Goal: Task Accomplishment & Management: Manage account settings

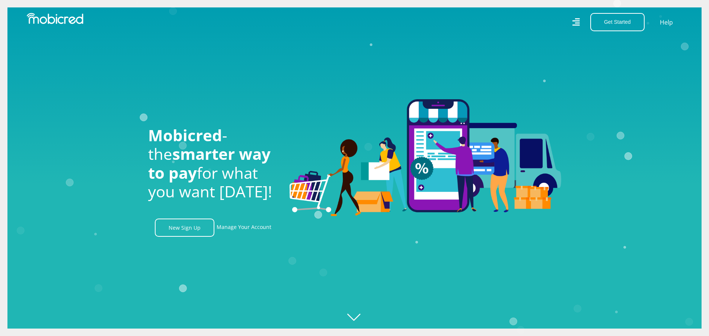
click at [575, 24] on icon at bounding box center [576, 22] width 8 height 11
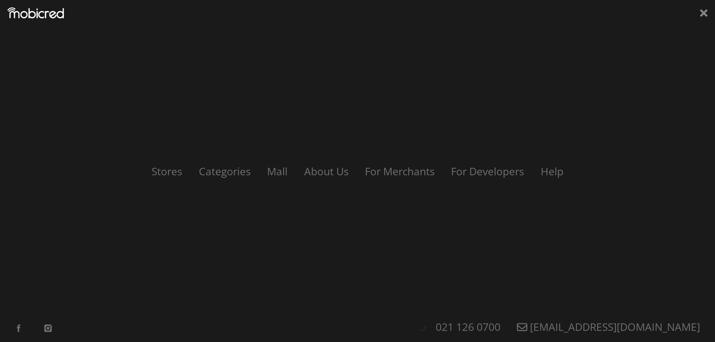
scroll to position [0, 955]
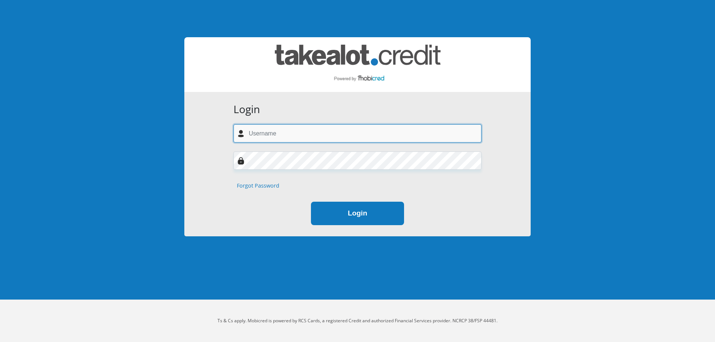
type input "neil.madmac@gmail.com"
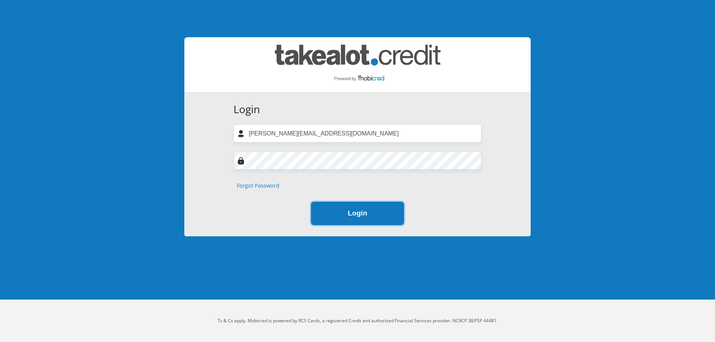
click at [358, 211] on button "Login" at bounding box center [357, 213] width 93 height 23
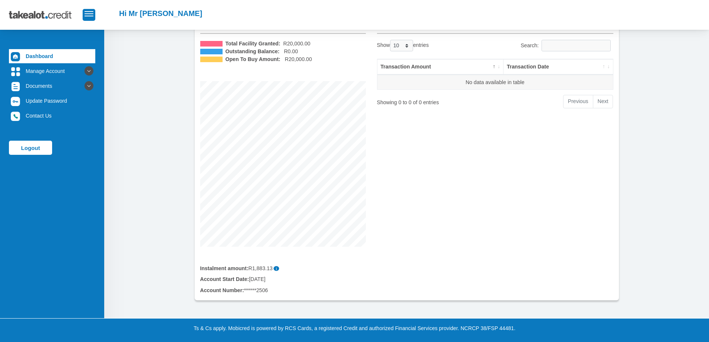
scroll to position [58, 0]
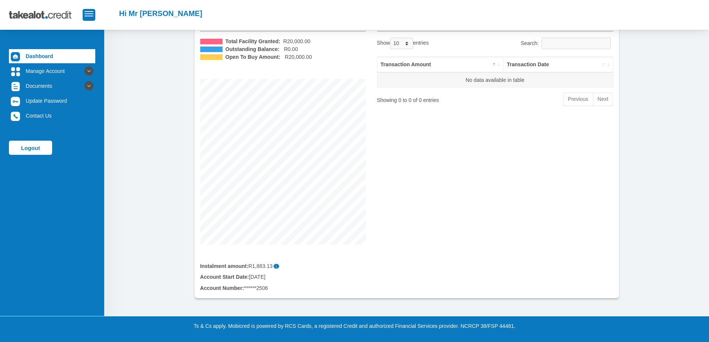
drag, startPoint x: 271, startPoint y: 291, endPoint x: 246, endPoint y: 291, distance: 25.3
click at [246, 291] on div "Account Number: ******2506" at bounding box center [283, 288] width 166 height 8
click at [58, 72] on link "Manage Account" at bounding box center [52, 71] width 86 height 14
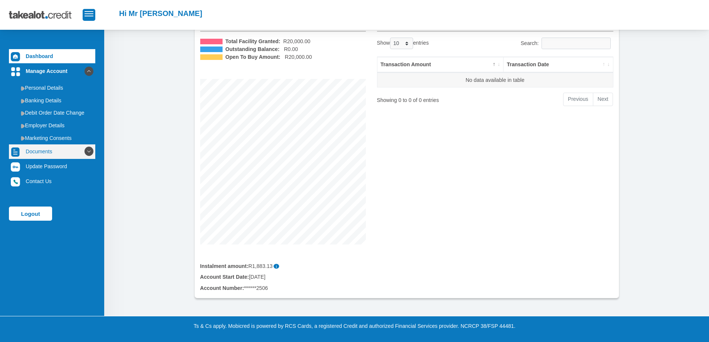
click at [36, 153] on link "Documents" at bounding box center [52, 151] width 86 height 14
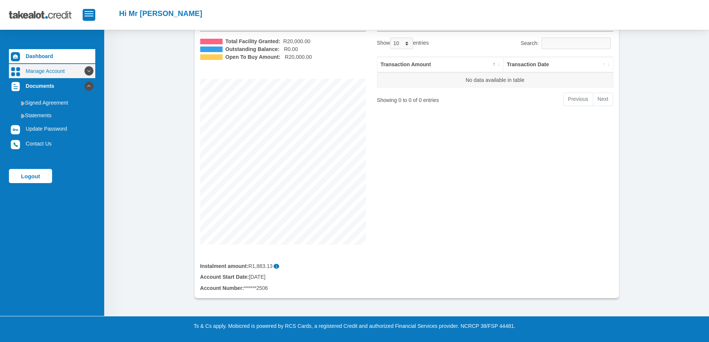
click at [48, 67] on link "Manage Account" at bounding box center [52, 71] width 86 height 14
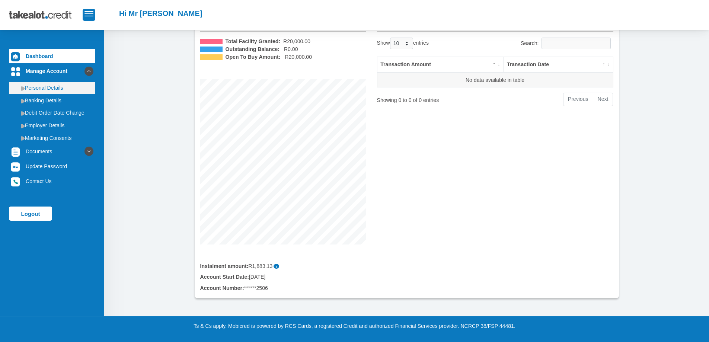
click at [41, 89] on link "Personal Details" at bounding box center [52, 88] width 86 height 12
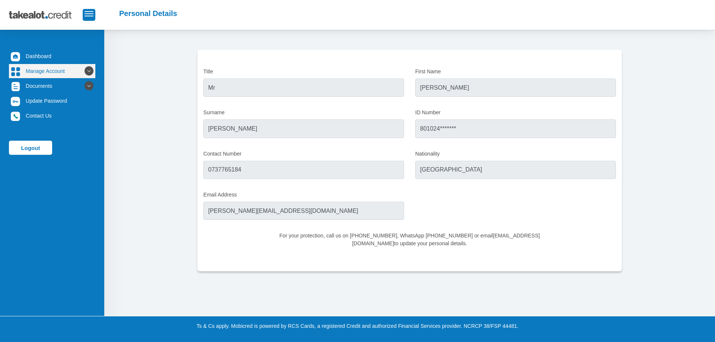
click at [42, 73] on link "Manage Account" at bounding box center [52, 71] width 86 height 14
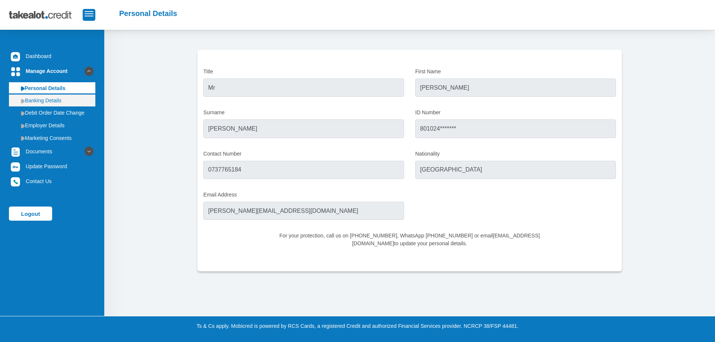
click at [35, 100] on link "Banking Details" at bounding box center [52, 101] width 86 height 12
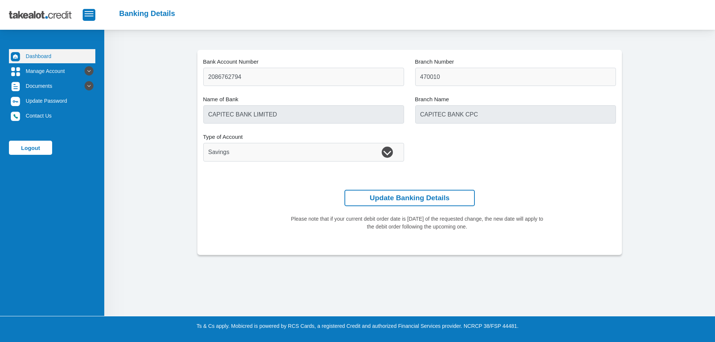
click at [44, 54] on link "Dashboard" at bounding box center [52, 56] width 86 height 14
click at [87, 17] on button "button" at bounding box center [89, 15] width 13 height 12
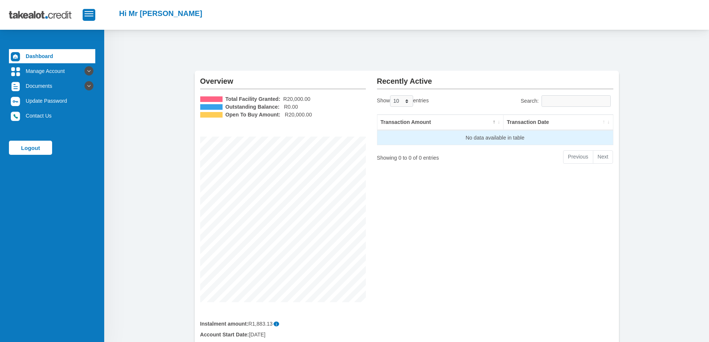
click at [429, 138] on td "No data available in table" at bounding box center [495, 137] width 236 height 15
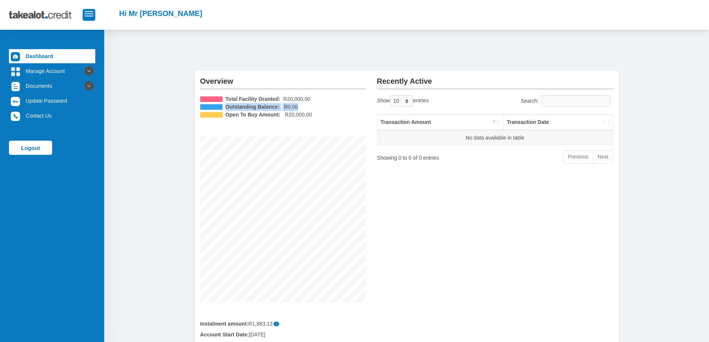
drag, startPoint x: 242, startPoint y: 106, endPoint x: 325, endPoint y: 110, distance: 82.7
click at [325, 110] on li "Outstanding Balance: R0.00" at bounding box center [283, 107] width 166 height 8
drag, startPoint x: 222, startPoint y: 98, endPoint x: 334, endPoint y: 106, distance: 112.3
click at [334, 106] on ul "Total Facility Granted: R20,000.00 Outstanding Balance: R0.00 Open To Buy Amoun…" at bounding box center [283, 106] width 166 height 23
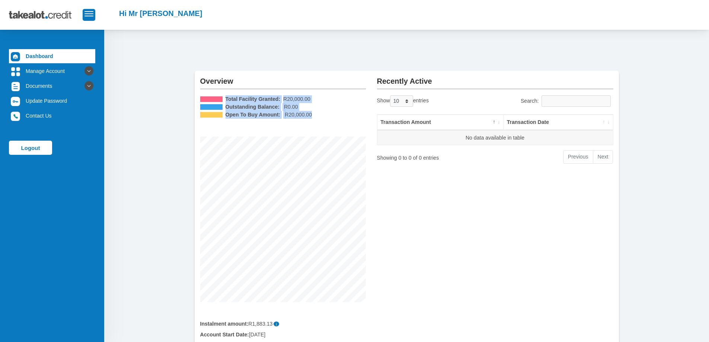
drag, startPoint x: 343, startPoint y: 120, endPoint x: 224, endPoint y: 98, distance: 120.7
click at [224, 98] on div "Total Facility Granted: R20,000.00 Outstanding Balance: R0.00 Open To Buy Amoun…" at bounding box center [283, 198] width 166 height 207
click at [334, 112] on li "Open To Buy Amount: R20,000.00" at bounding box center [283, 115] width 166 height 8
click at [58, 54] on link "Dashboard" at bounding box center [52, 56] width 86 height 14
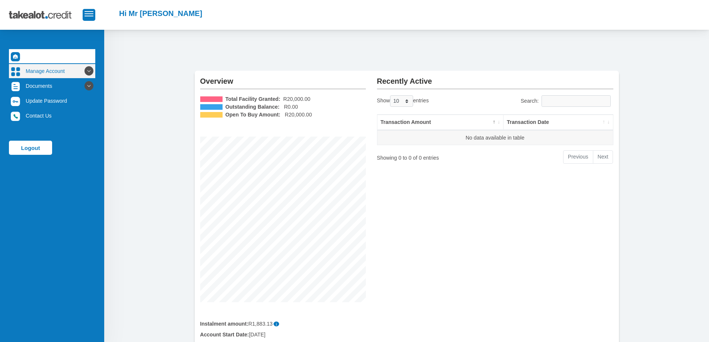
click at [50, 71] on link "Manage Account" at bounding box center [52, 71] width 86 height 14
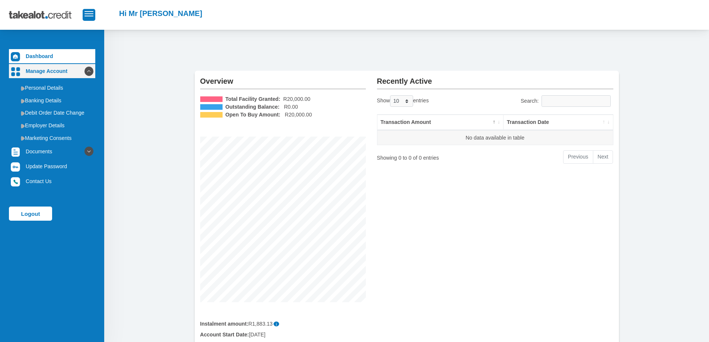
click at [50, 71] on link "Manage Account" at bounding box center [52, 71] width 86 height 14
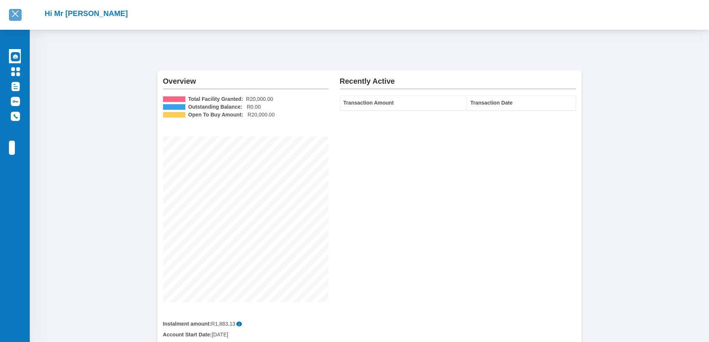
click at [17, 18] on button "button" at bounding box center [15, 15] width 13 height 12
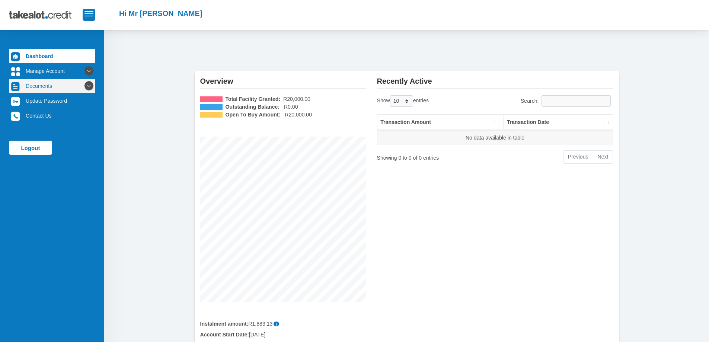
click at [38, 86] on link "Documents" at bounding box center [52, 86] width 86 height 14
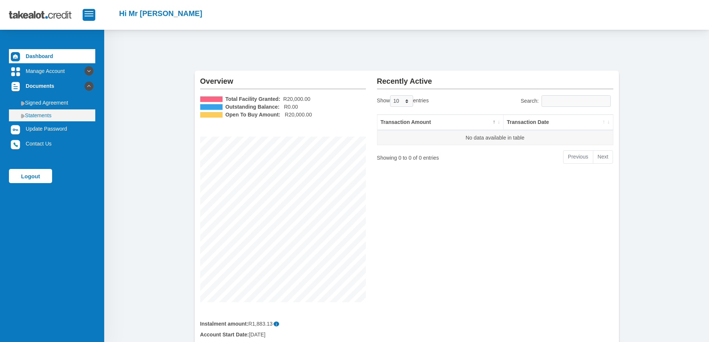
click at [42, 114] on link "Statements" at bounding box center [52, 115] width 86 height 12
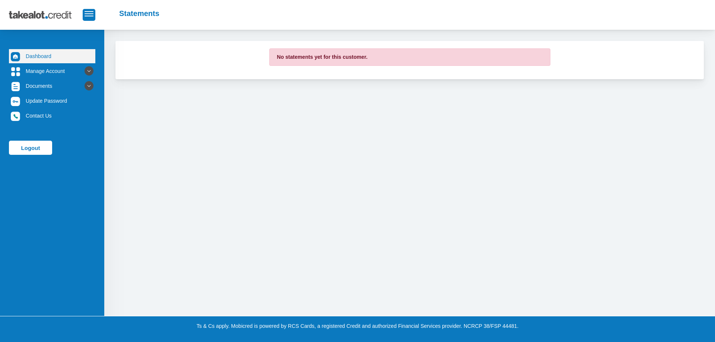
click at [34, 55] on link "Dashboard" at bounding box center [52, 56] width 86 height 14
click at [38, 16] on img at bounding box center [46, 15] width 74 height 19
